Goal: Navigation & Orientation: Find specific page/section

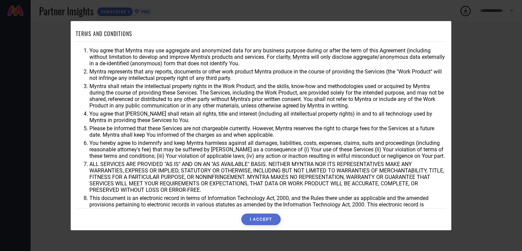
click at [263, 217] on button "I ACCEPT" at bounding box center [260, 219] width 39 height 12
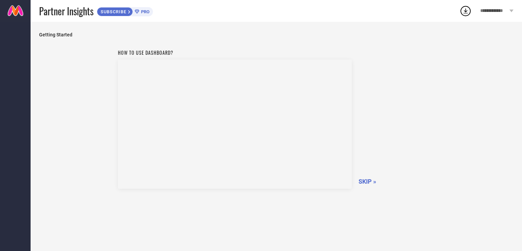
click at [497, 11] on span "**********" at bounding box center [494, 11] width 28 height 6
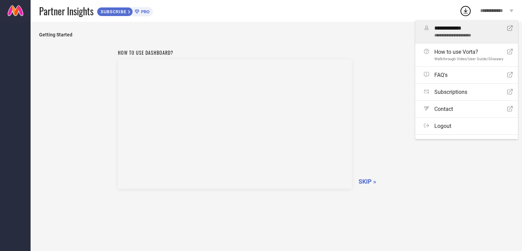
click at [453, 38] on span "**********" at bounding box center [468, 35] width 68 height 5
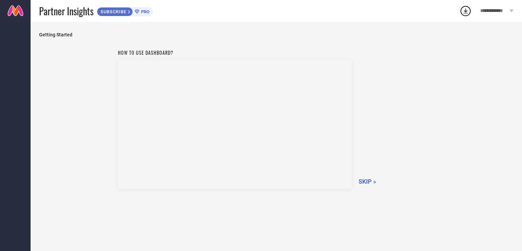
click at [466, 11] on icon at bounding box center [465, 10] width 4 height 5
